Goal: Check status: Check status

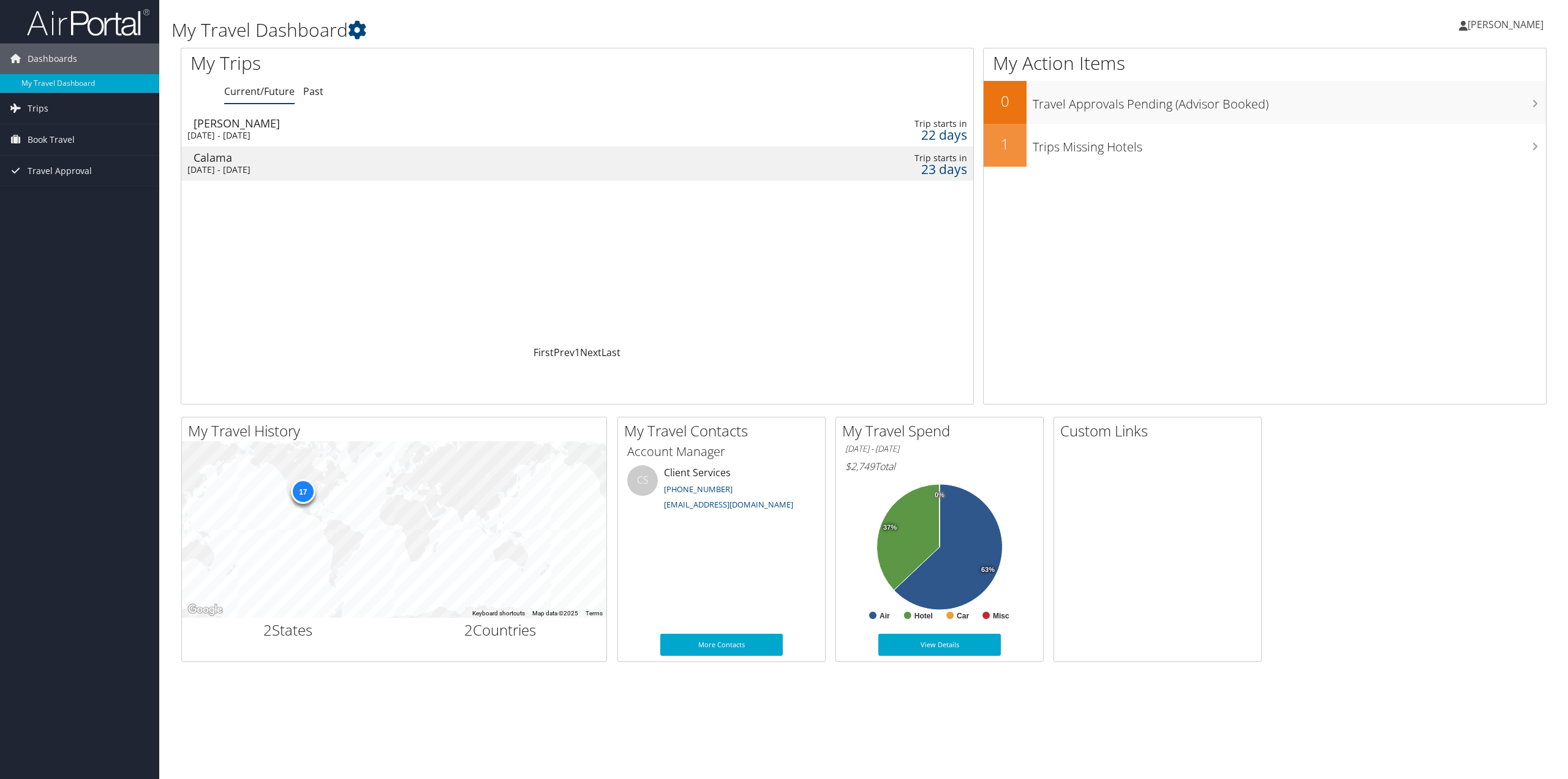
click at [263, 135] on div "Sat 1 Nov 2025 - Sat 8 Nov 2025" at bounding box center [421, 136] width 467 height 11
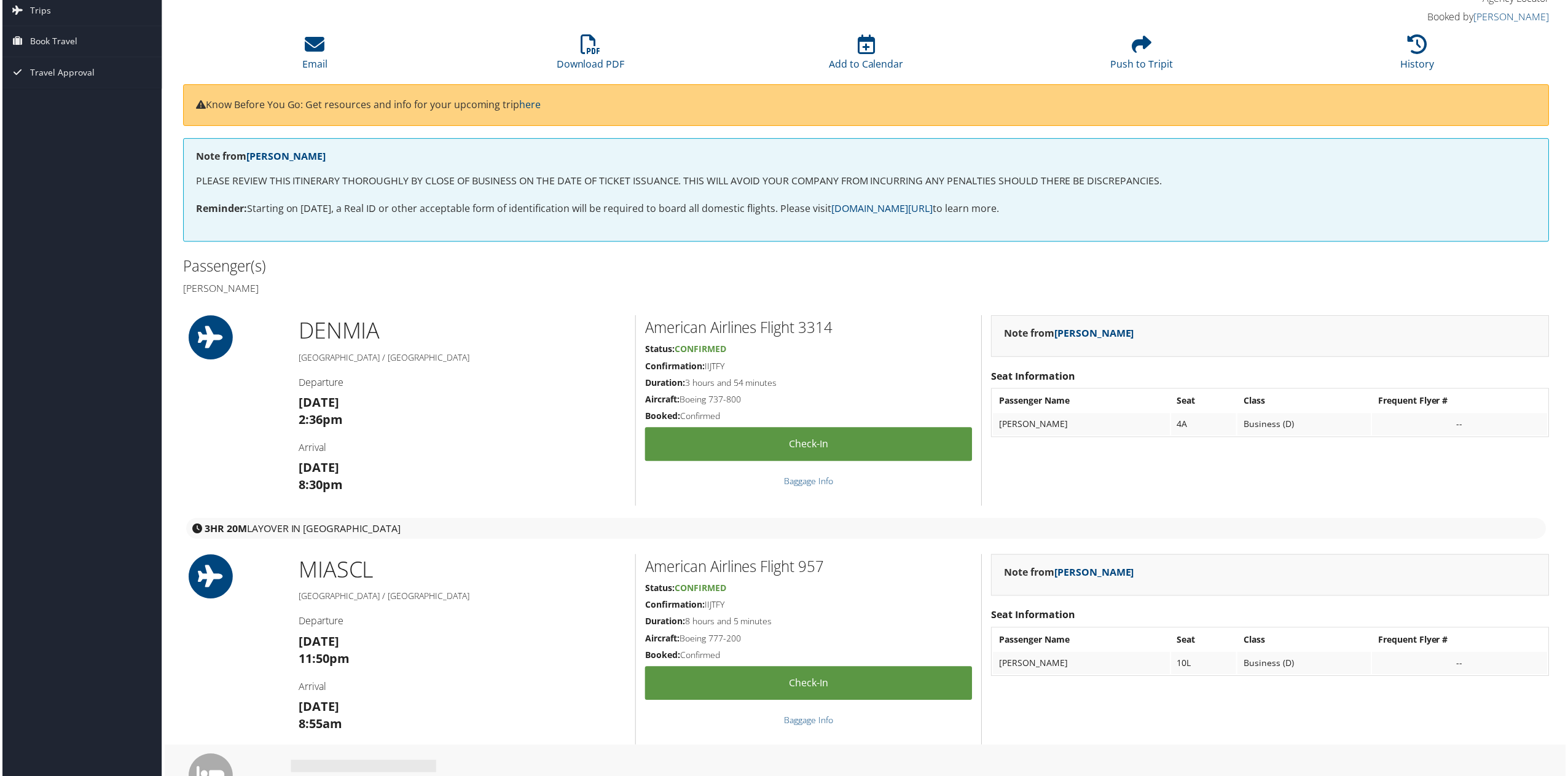
scroll to position [61, 0]
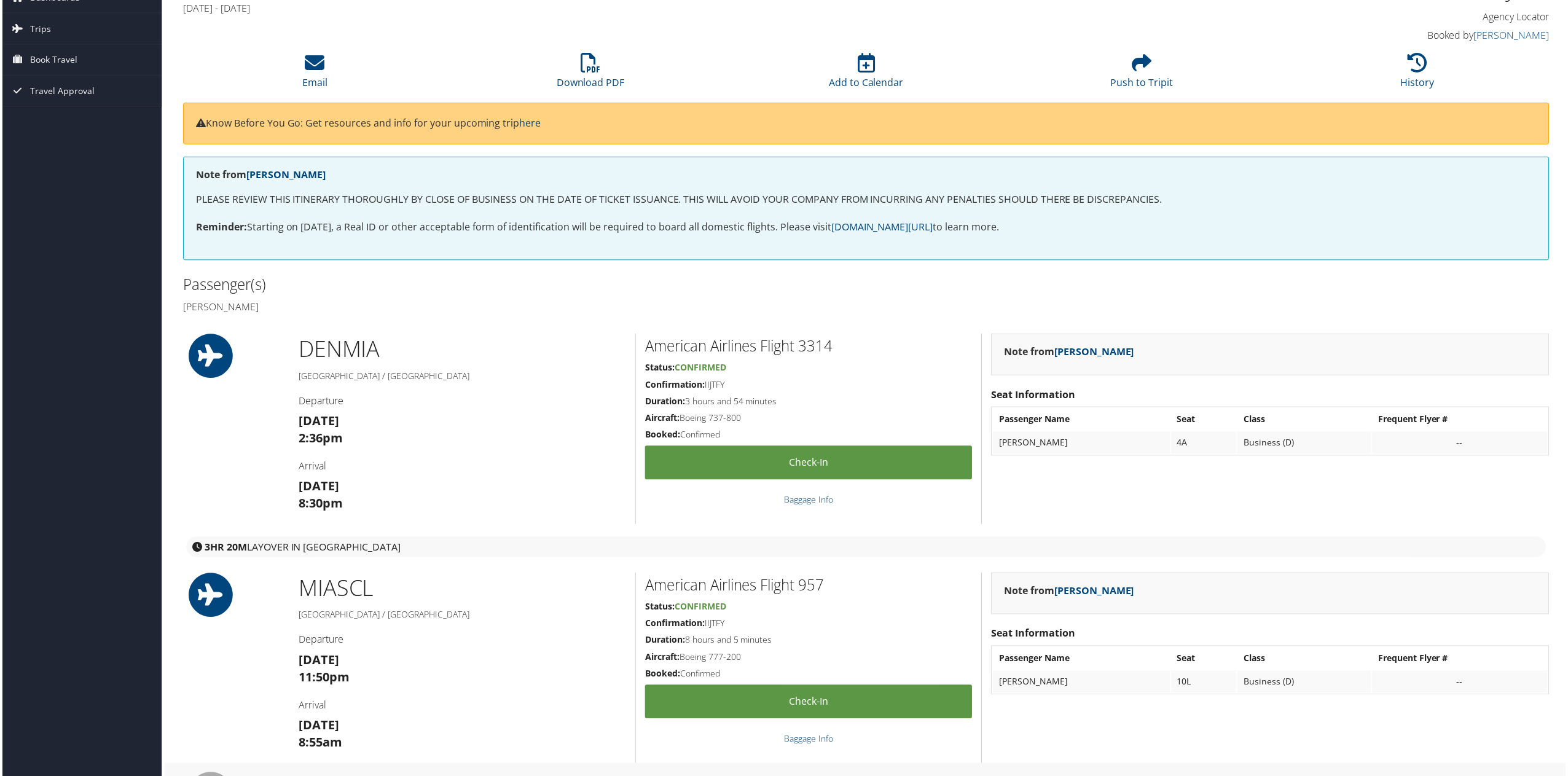
click at [716, 345] on h2 "American Airlines Flight 3314" at bounding box center [808, 347] width 328 height 21
click at [806, 401] on h5 "Duration: 3 hours and 54 minutes" at bounding box center [808, 403] width 328 height 13
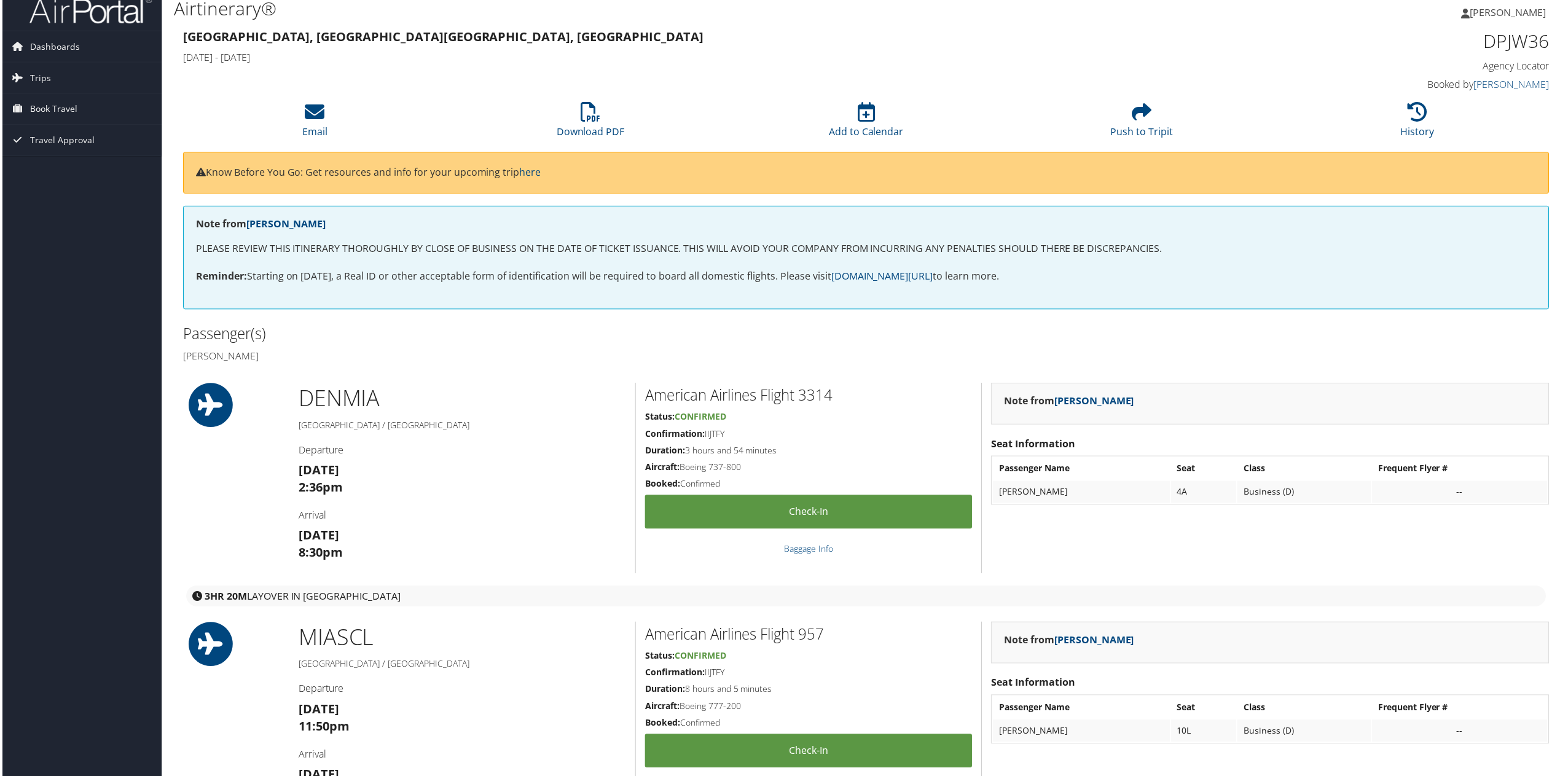
scroll to position [0, 0]
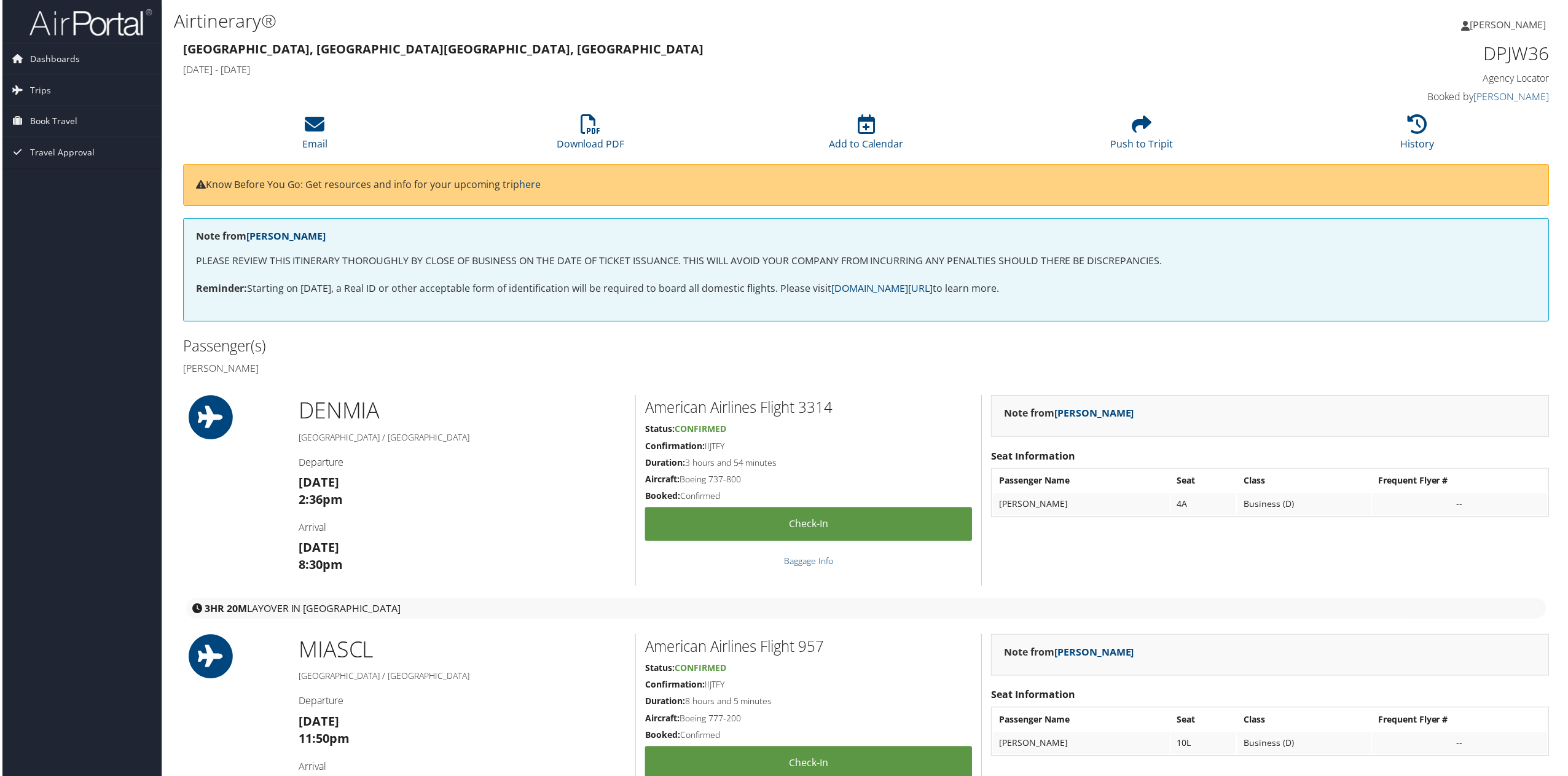
click at [903, 57] on h3 "Denver, CO Santiago, Chile" at bounding box center [693, 50] width 1023 height 17
click at [29, 86] on span "Trips" at bounding box center [38, 90] width 21 height 31
click at [94, 114] on link "Current/Future Trips" at bounding box center [79, 114] width 160 height 18
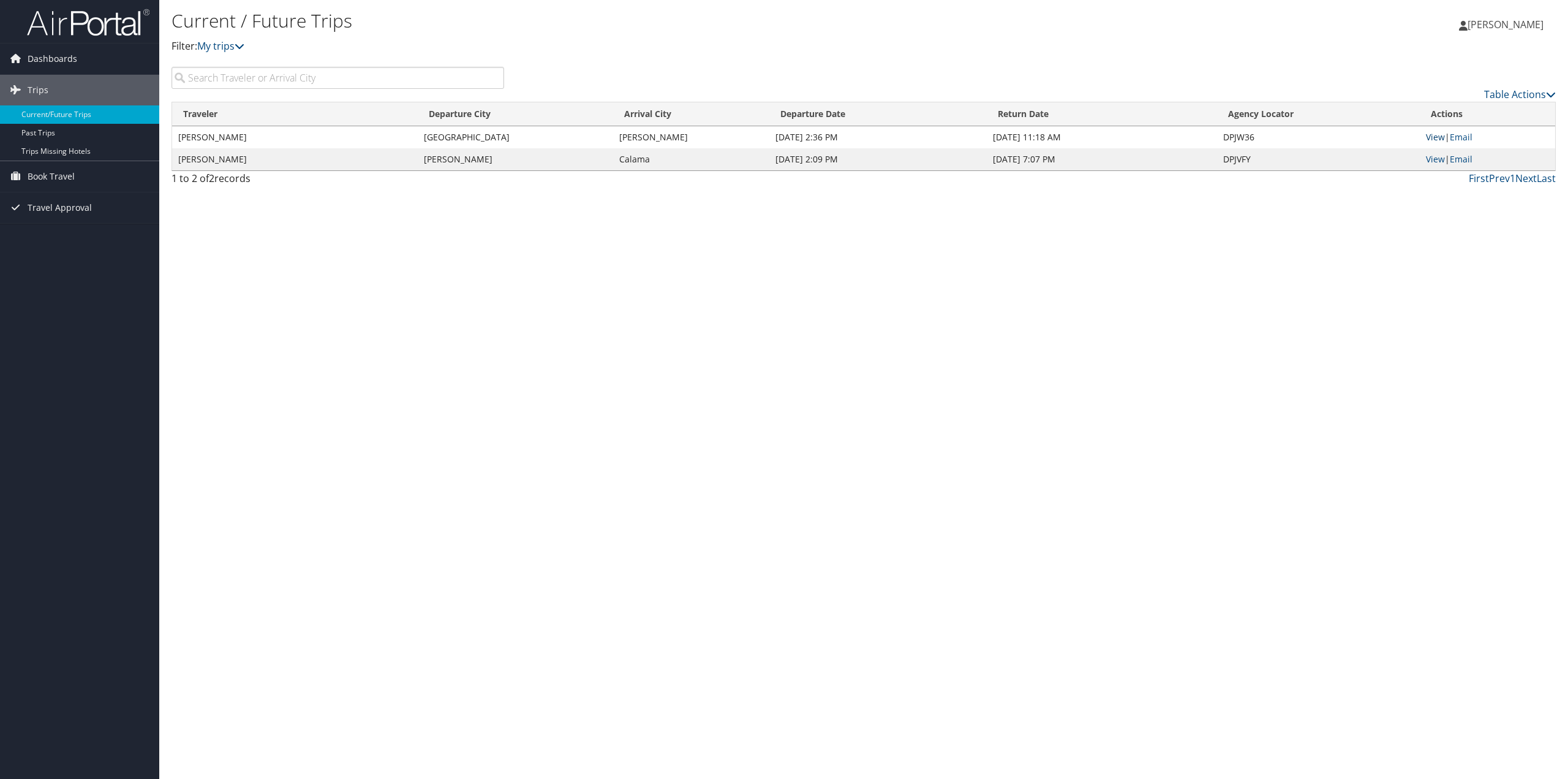
click at [1437, 135] on link "View" at bounding box center [1436, 136] width 19 height 12
